Goal: Task Accomplishment & Management: Manage account settings

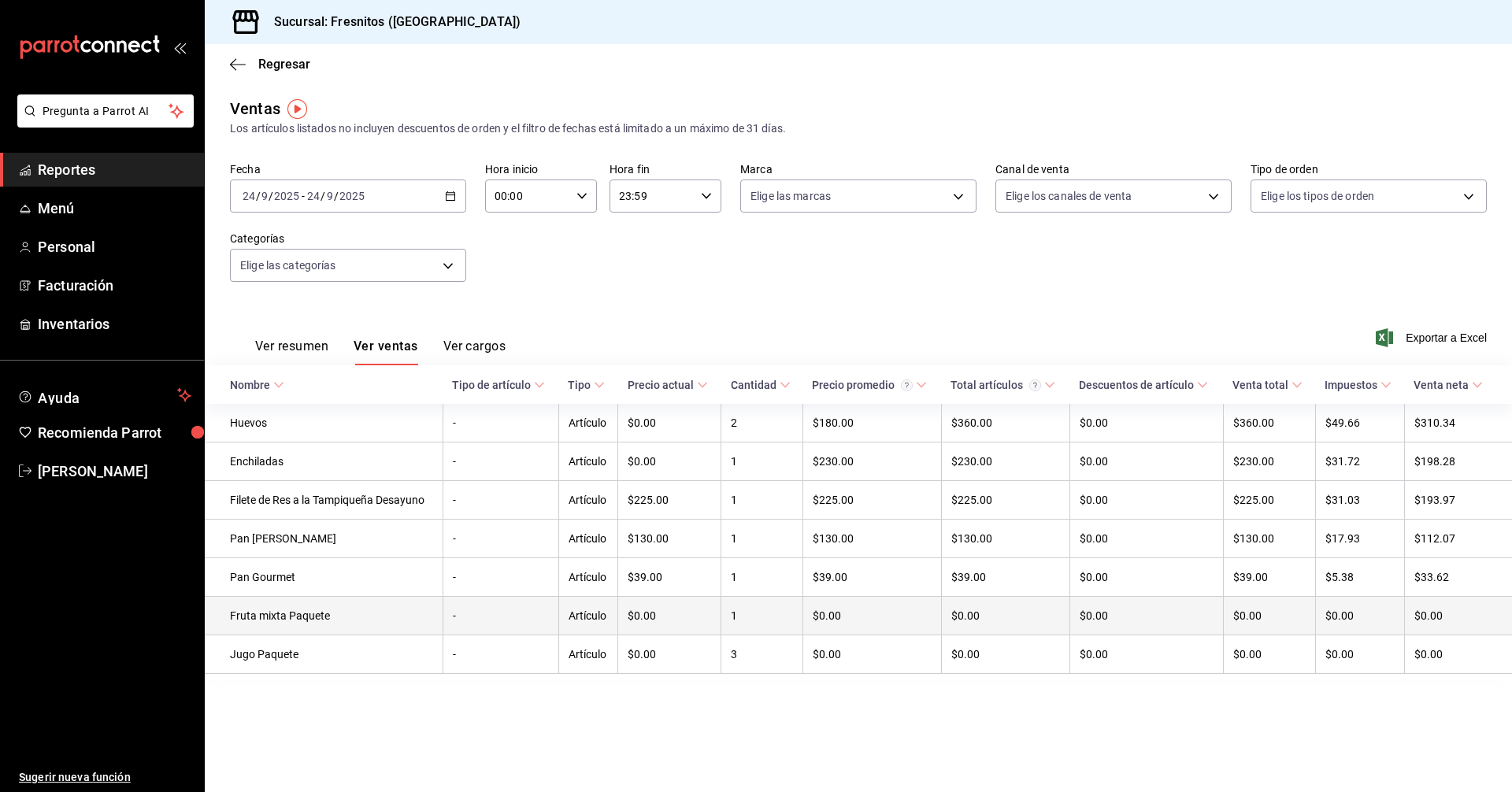
click at [392, 626] on td "Fruta mixta Paquete" at bounding box center [323, 616] width 238 height 38
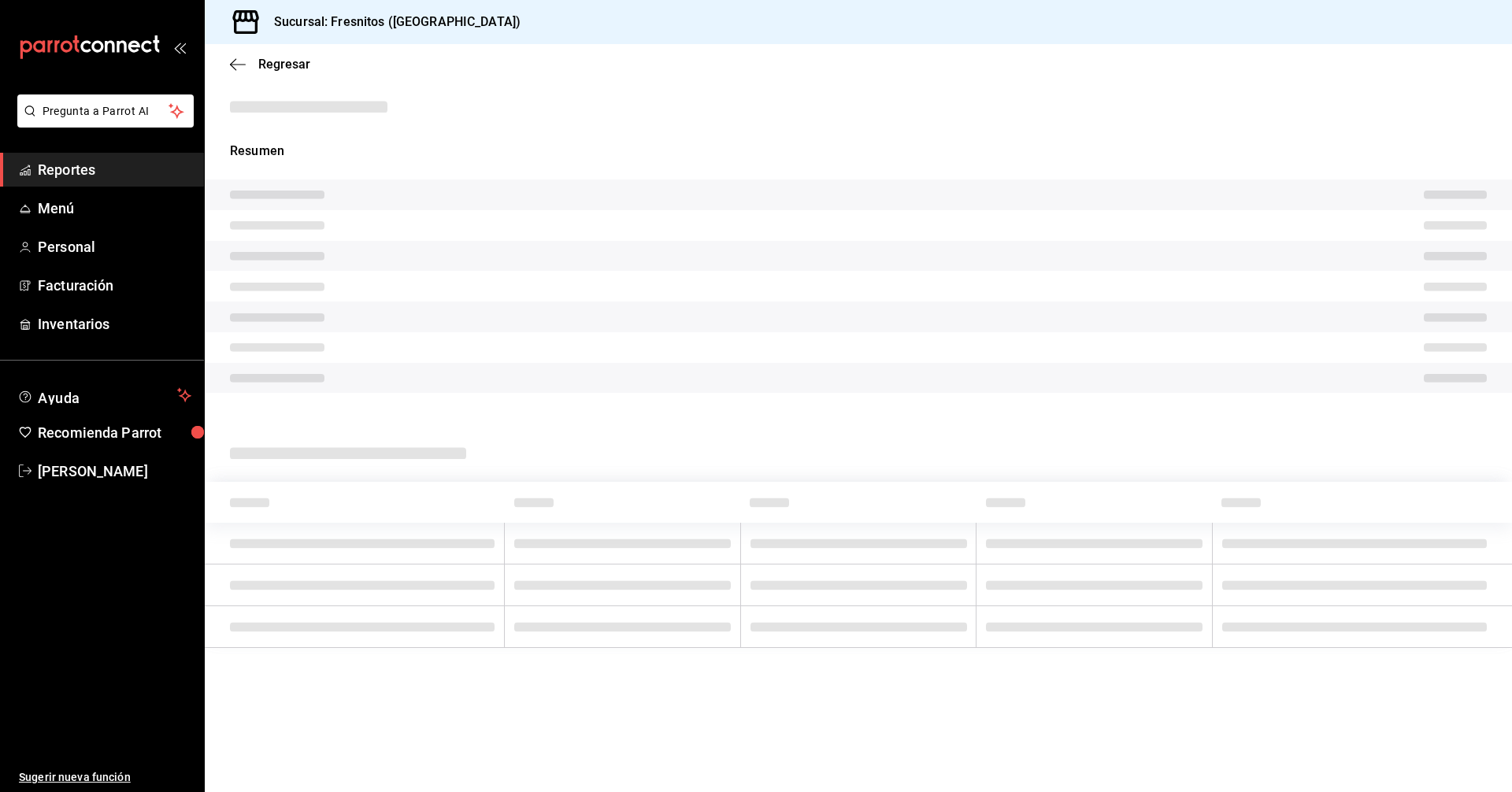
click at [403, 646] on td at bounding box center [355, 626] width 300 height 42
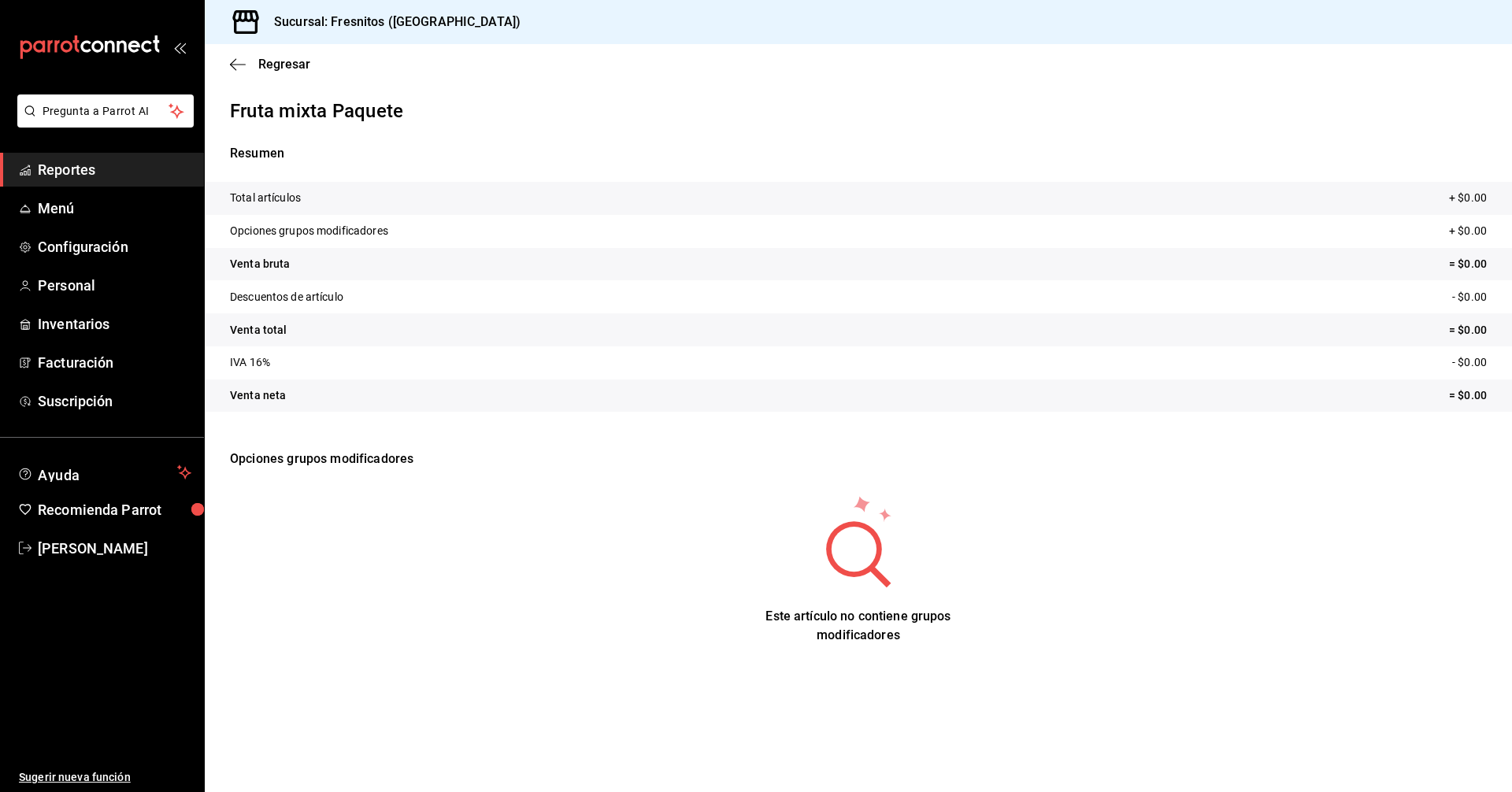
click at [58, 171] on span "Reportes" at bounding box center [114, 169] width 153 height 21
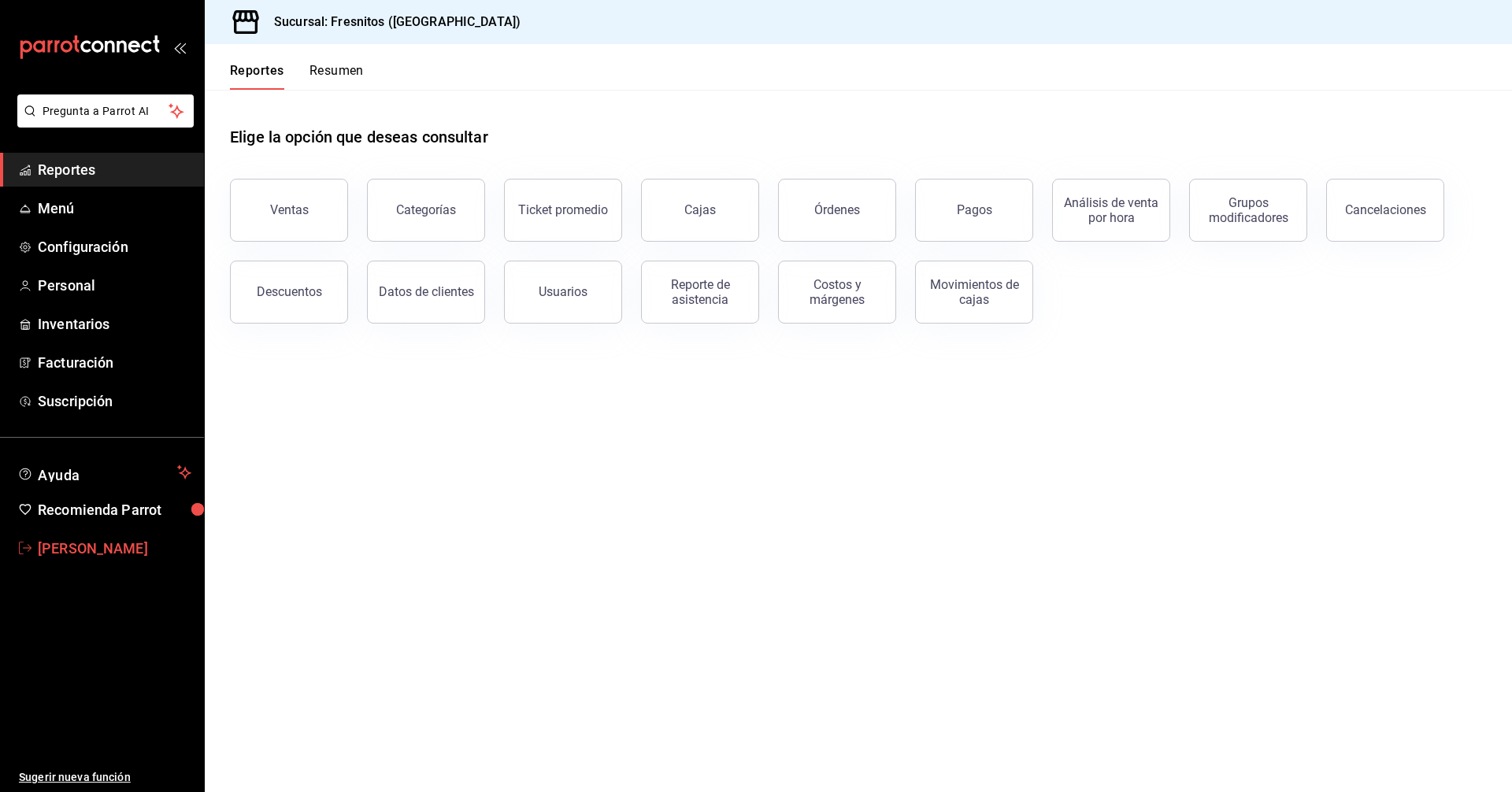
click at [123, 542] on span "[PERSON_NAME]" at bounding box center [114, 549] width 153 height 21
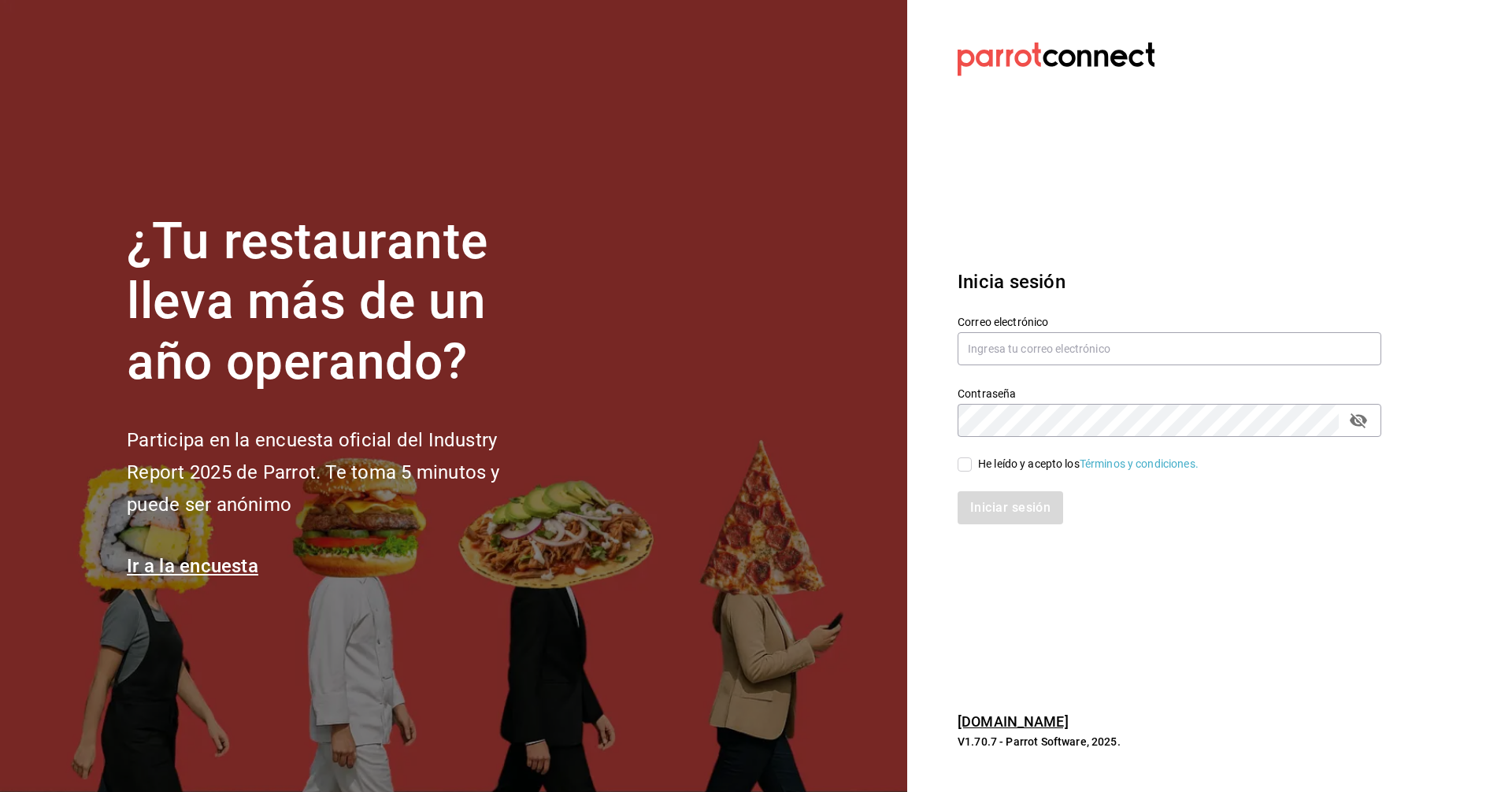
click at [1183, 170] on section "Datos incorrectos. Verifica que tu Correo o Contraseña estén bien escritos. Ini…" at bounding box center [1163, 396] width 511 height 792
